Goal: Transaction & Acquisition: Purchase product/service

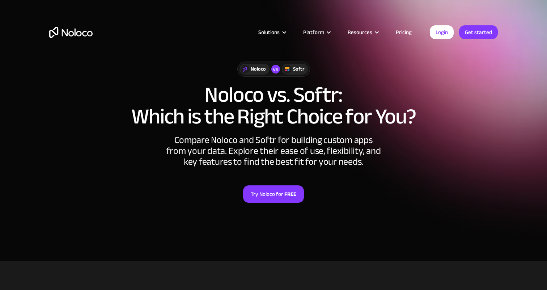
click at [404, 32] on link "Pricing" at bounding box center [404, 31] width 34 height 9
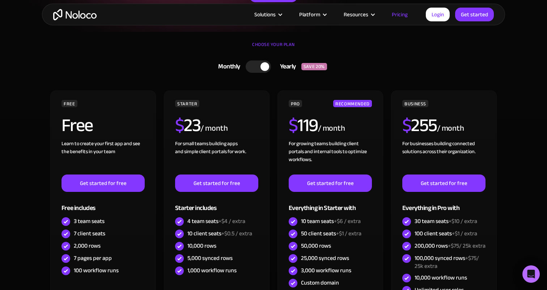
scroll to position [152, 0]
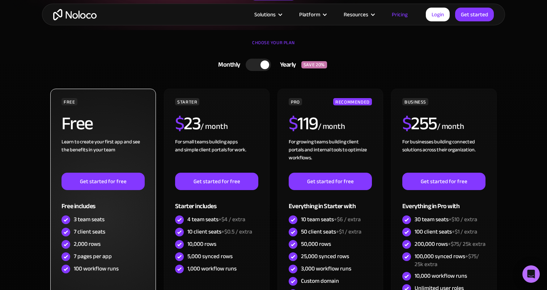
click at [84, 231] on div "7 client seats" at bounding box center [89, 231] width 31 height 8
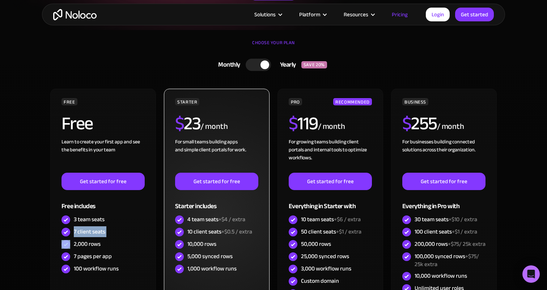
click at [219, 233] on div "10 client seats +$0.5 / extra" at bounding box center [219, 231] width 65 height 8
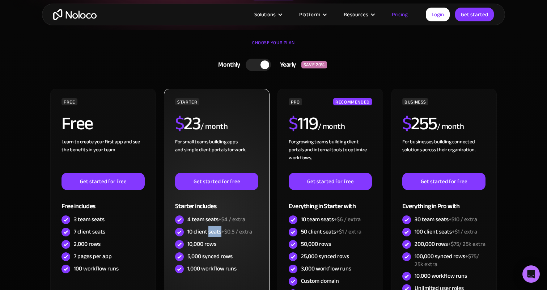
click at [219, 233] on div "10 client seats +$0.5 / extra" at bounding box center [219, 231] width 65 height 8
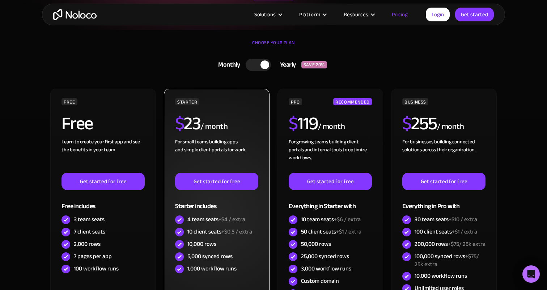
click at [219, 233] on div "10 client seats +$0.5 / extra" at bounding box center [219, 231] width 65 height 8
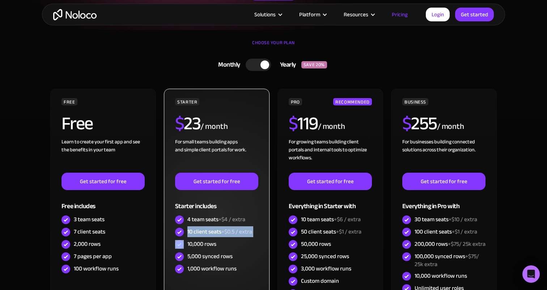
click at [211, 258] on div "5,000 synced rows" at bounding box center [209, 256] width 45 height 8
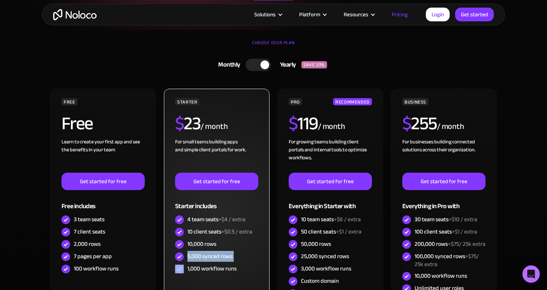
click at [208, 271] on div "1,000 workflow runs" at bounding box center [211, 268] width 49 height 8
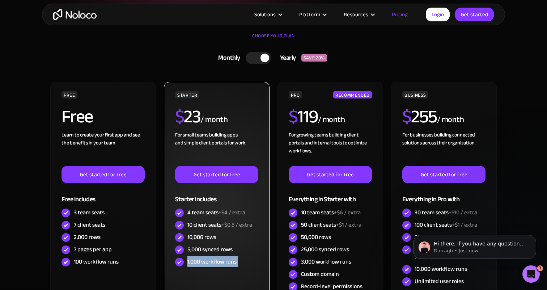
scroll to position [156, 0]
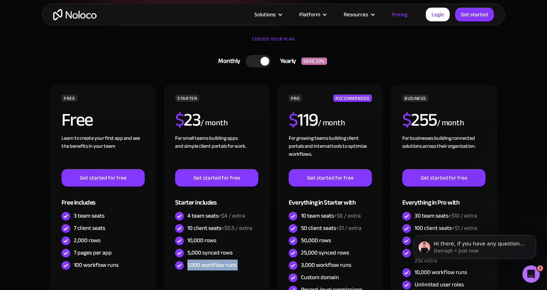
click at [265, 58] on div at bounding box center [264, 61] width 9 height 9
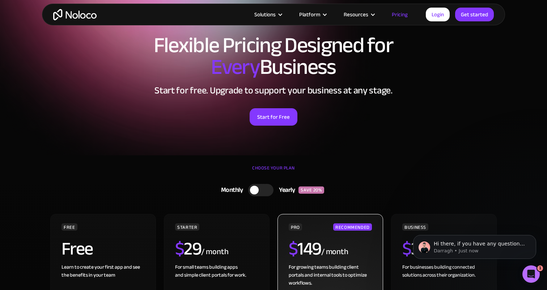
scroll to position [0, 0]
